Goal: Task Accomplishment & Management: Manage account settings

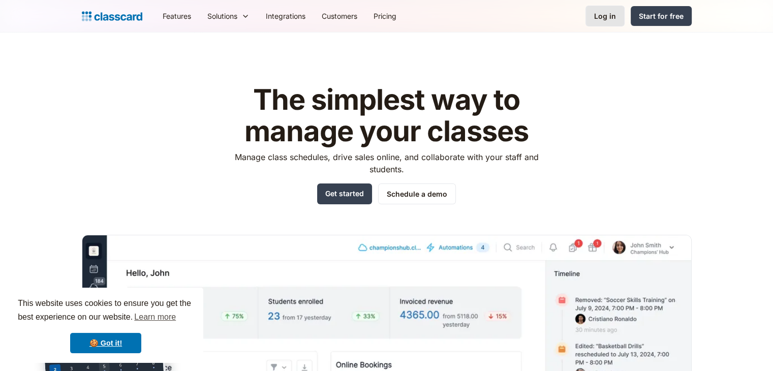
click at [606, 19] on div "Log in" at bounding box center [605, 16] width 22 height 11
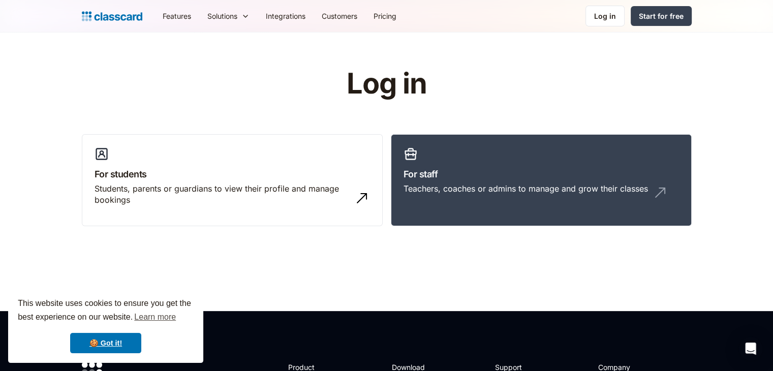
click at [606, 19] on div "Log in" at bounding box center [605, 16] width 22 height 11
